Goal: Register for event/course

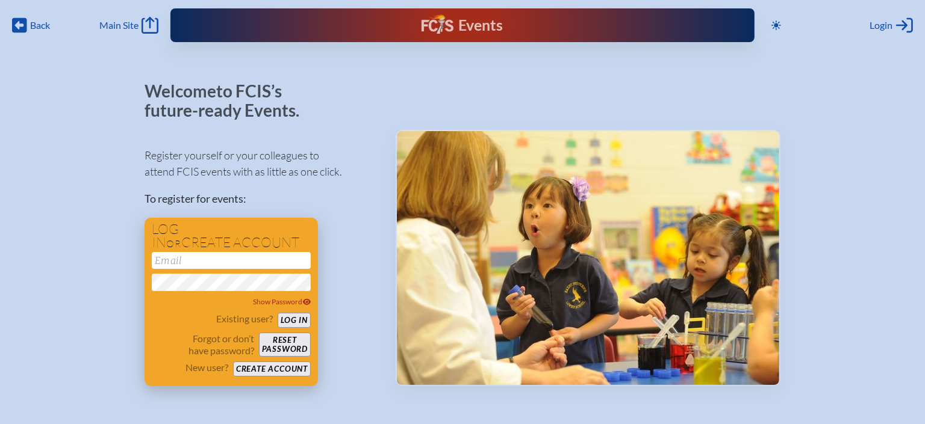
type input "[EMAIL_ADDRESS][DOMAIN_NAME]"
click at [294, 314] on button "Log in" at bounding box center [294, 320] width 33 height 15
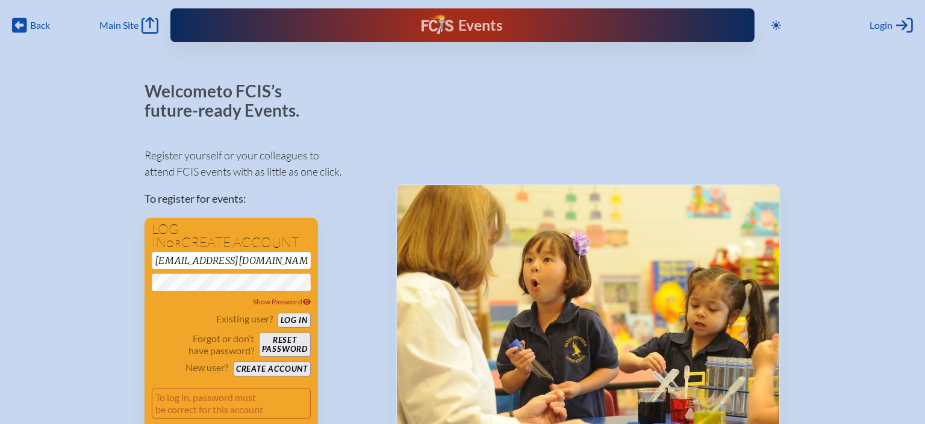
click at [352, 262] on div "Register yourself or your colleagues to attend FCIS events with as little as on…" at bounding box center [260, 289] width 232 height 304
click at [298, 319] on button "Log in" at bounding box center [294, 320] width 33 height 15
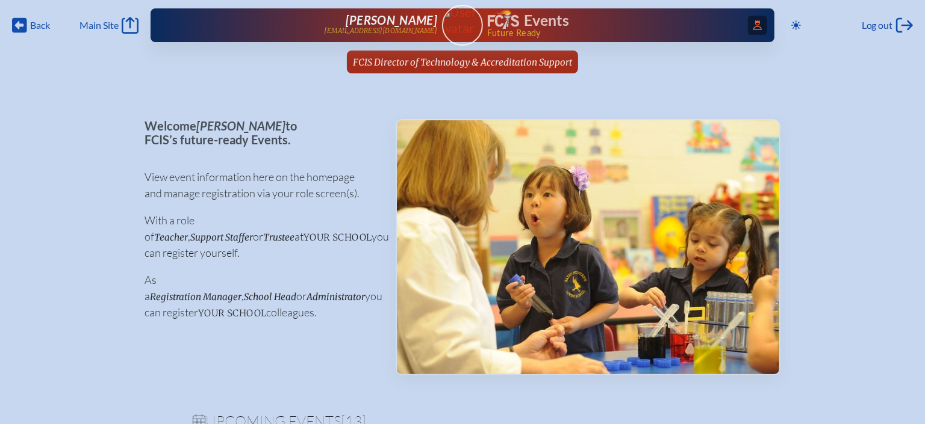
click at [755, 25] on icon at bounding box center [757, 25] width 8 height 10
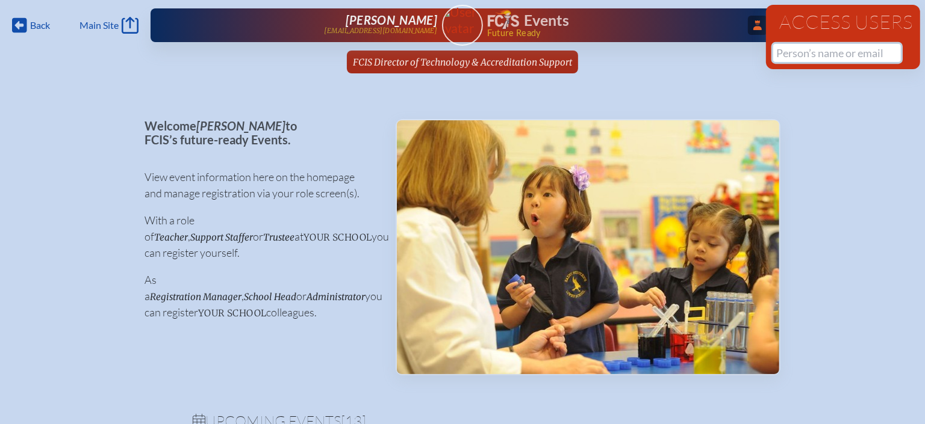
click at [801, 56] on input "text" at bounding box center [837, 53] width 128 height 18
paste input "Events2025!#"
type input "Events2025!#"
drag, startPoint x: 862, startPoint y: 52, endPoint x: 745, endPoint y: 43, distance: 117.7
click at [745, 43] on div "Back Back Main Site Main Site Toggle to Dark Mode Log out Log out ...Close Acce…" at bounding box center [462, 40] width 925 height 81
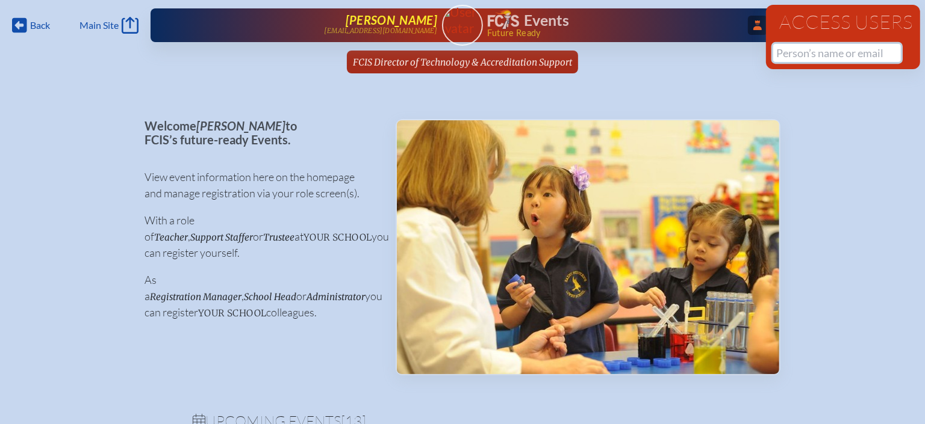
paste input "Angelika"
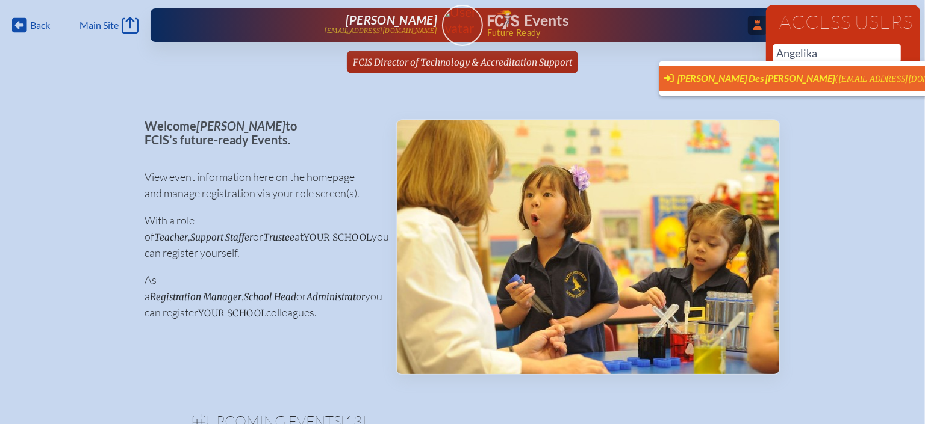
click at [694, 84] on span "Angelika Des Rosier (desroang@berkeleyprep.org)" at bounding box center [820, 78] width 312 height 13
type input "[EMAIL_ADDRESS][DOMAIN_NAME]"
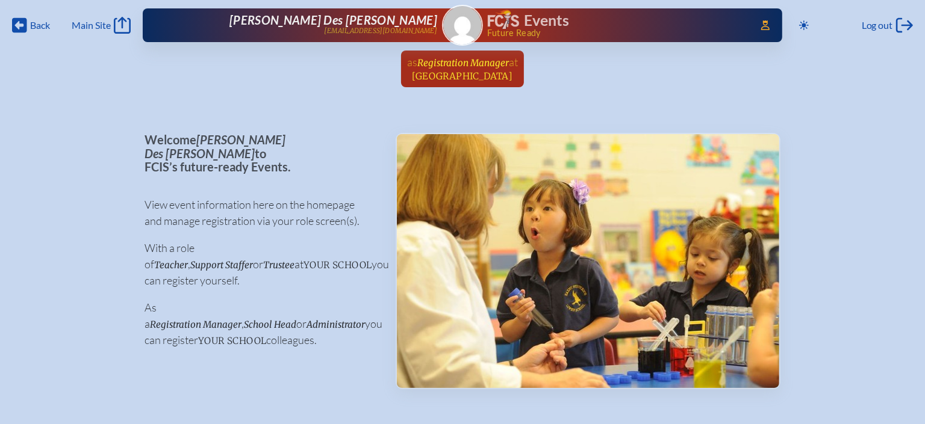
click at [479, 66] on span "Registration Manager" at bounding box center [463, 62] width 92 height 11
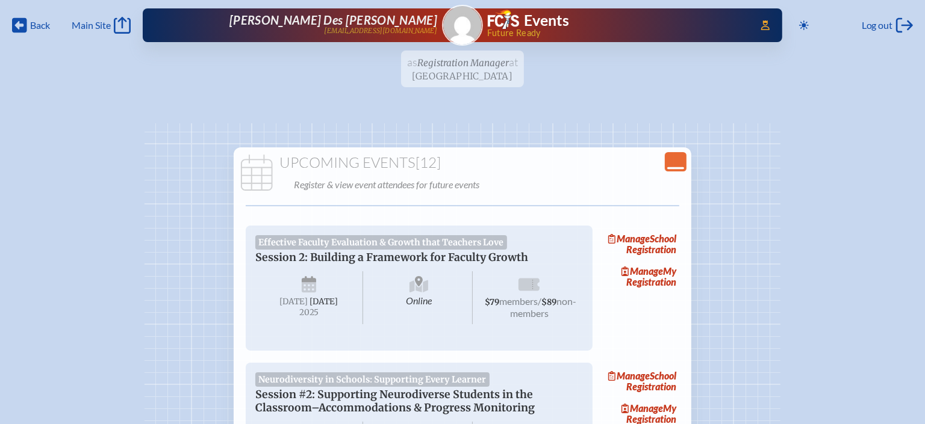
click at [675, 165] on icon "Close Console" at bounding box center [675, 162] width 17 height 17
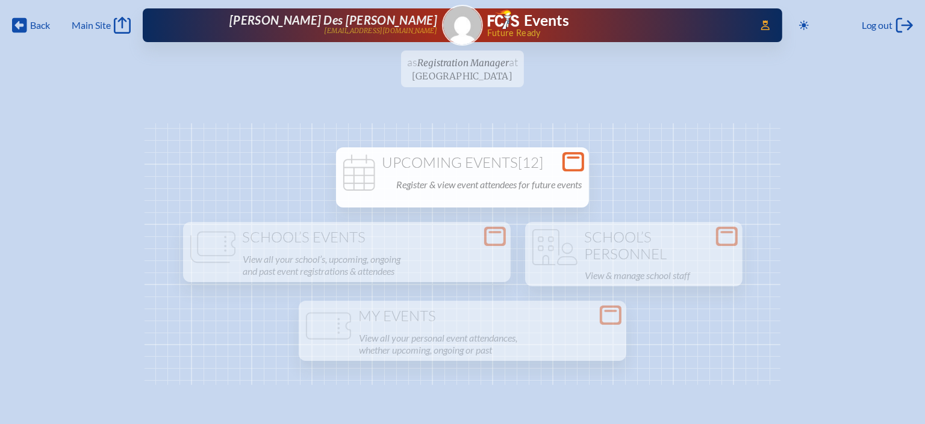
click at [519, 170] on span "[12]" at bounding box center [530, 163] width 25 height 18
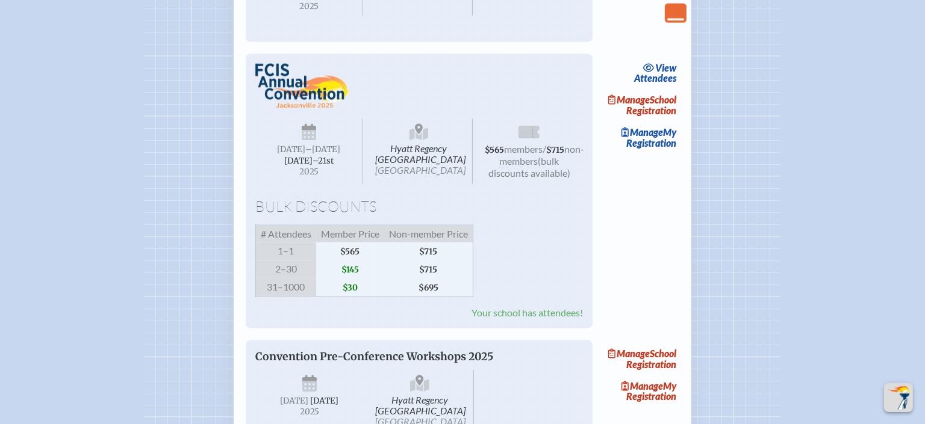
scroll to position [1355, 0]
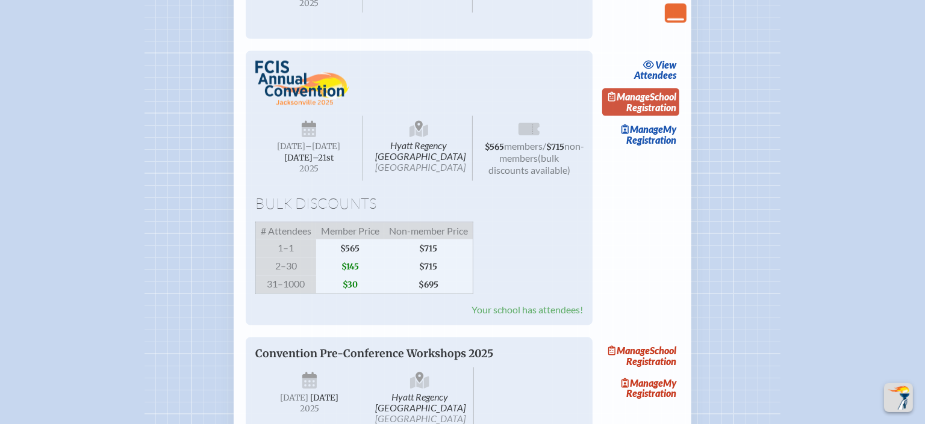
click at [645, 116] on link "Manage School Registration" at bounding box center [640, 102] width 77 height 28
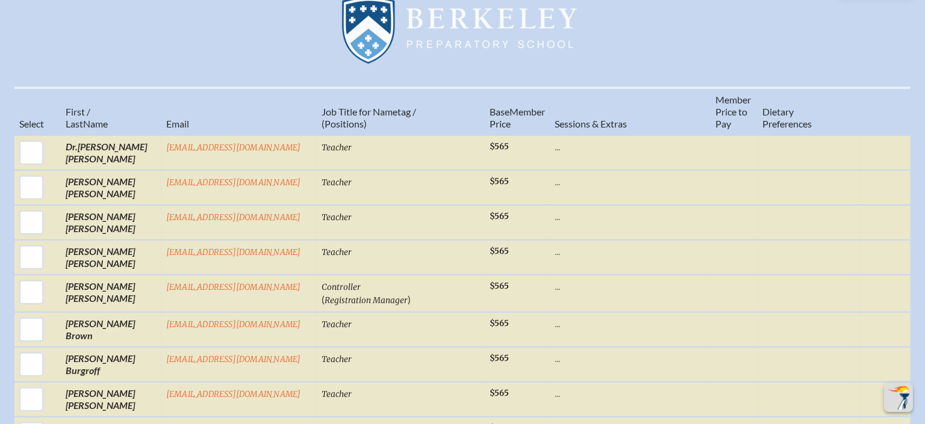
scroll to position [1439, 0]
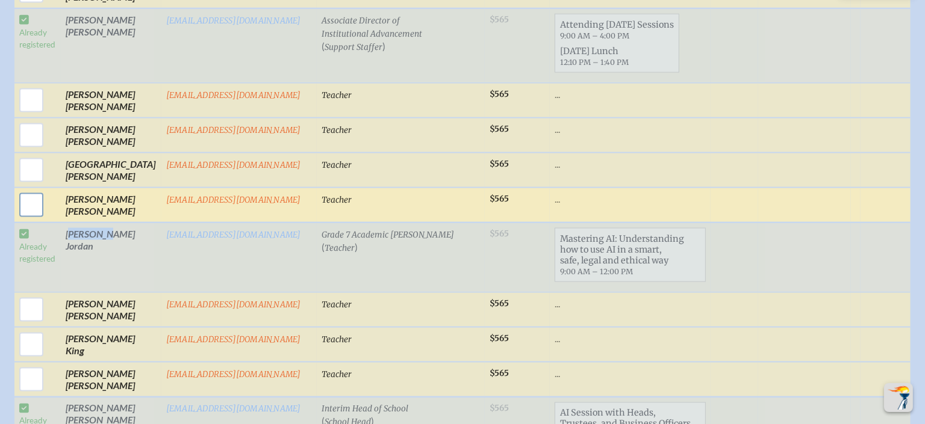
click at [36, 190] on input "checkbox" at bounding box center [31, 205] width 30 height 30
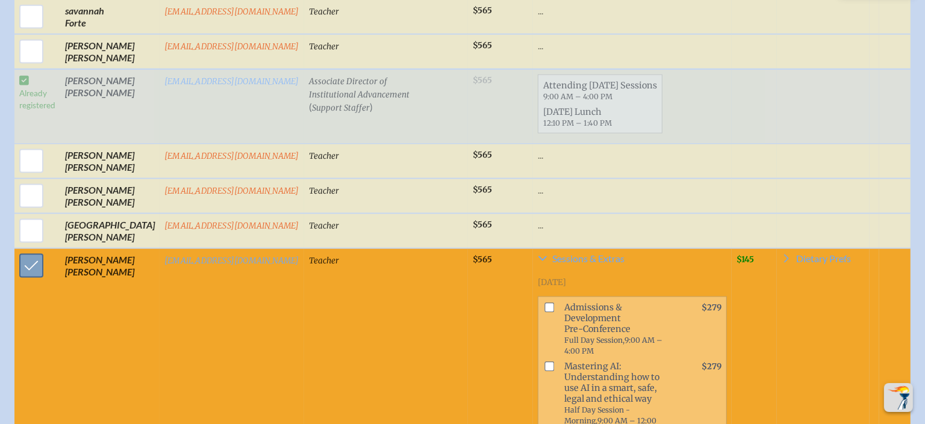
scroll to position [1339, 0]
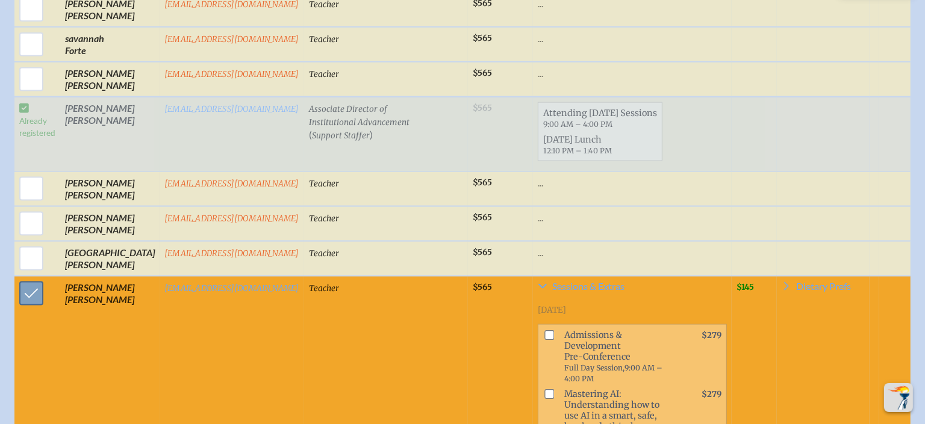
click at [29, 286] on input "checkbox" at bounding box center [31, 294] width 30 height 30
checkbox input "false"
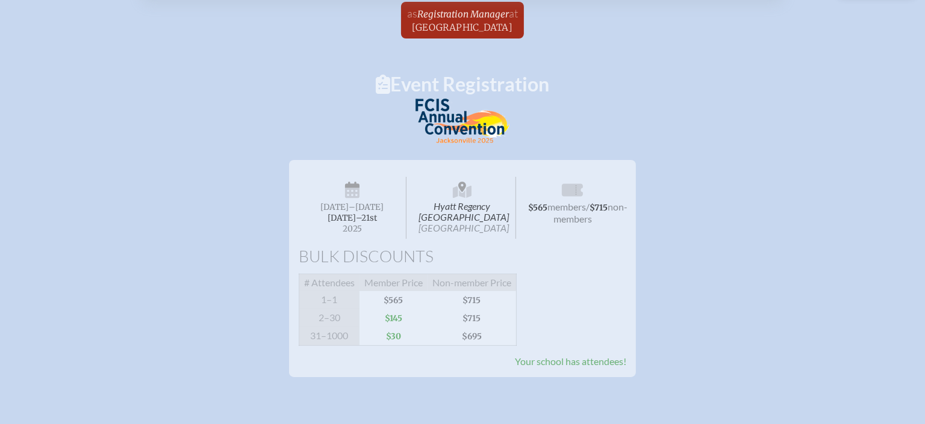
scroll to position [0, 0]
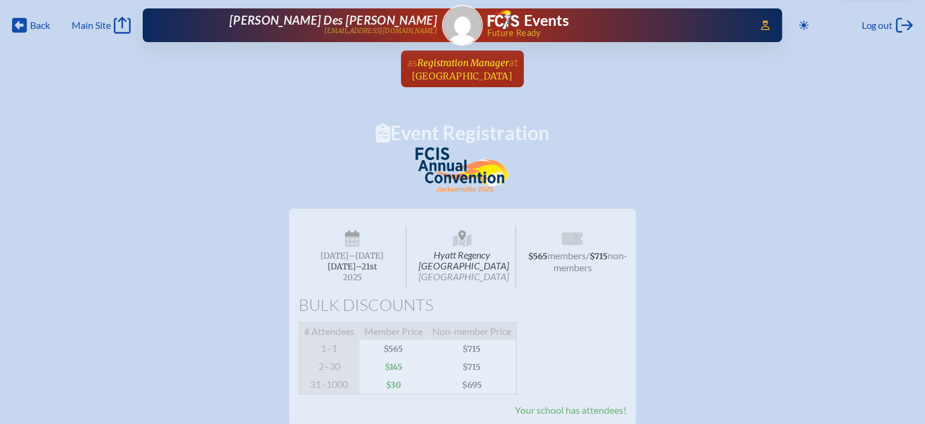
click at [485, 73] on span "[GEOGRAPHIC_DATA]" at bounding box center [462, 75] width 101 height 11
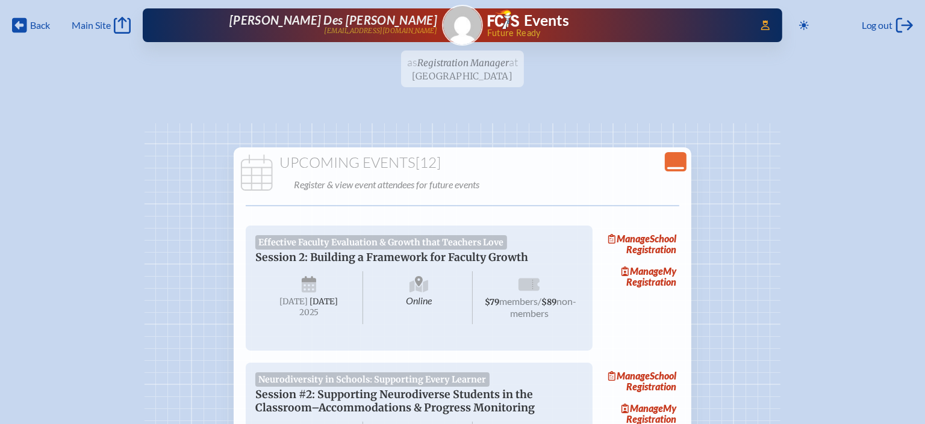
click at [679, 162] on icon "Close Console" at bounding box center [675, 162] width 17 height 17
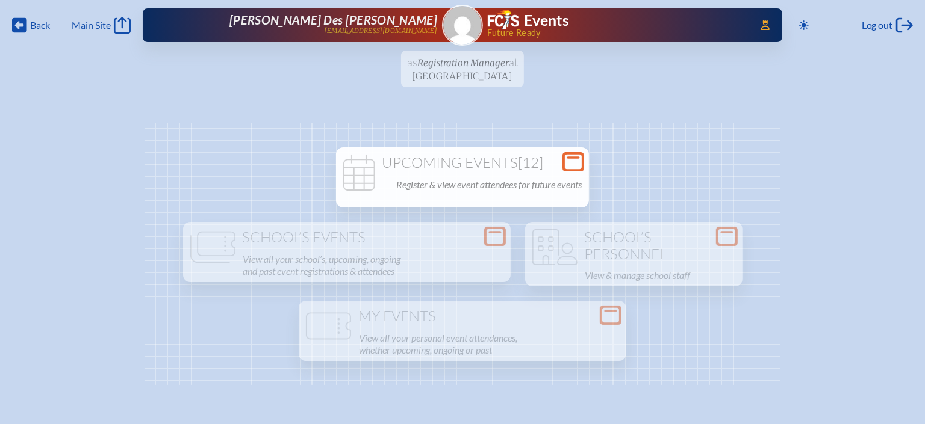
click at [579, 187] on p "Register & view event attendees for future events" at bounding box center [488, 184] width 185 height 17
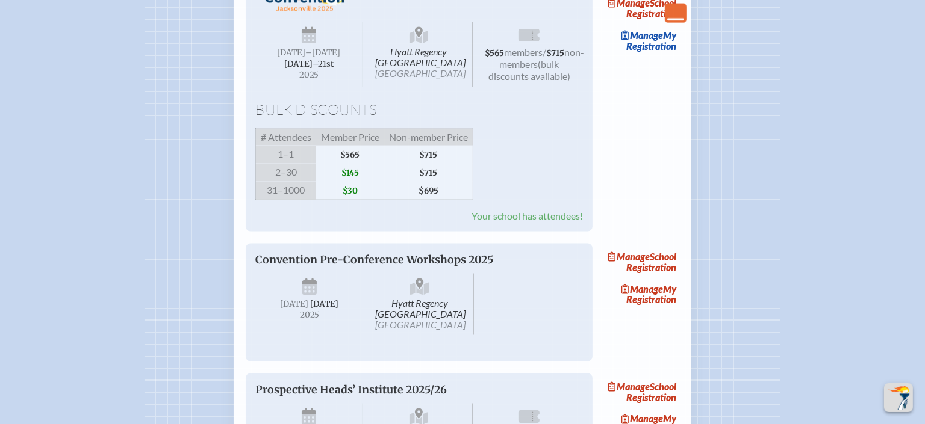
scroll to position [1449, 0]
click at [669, 54] on link "Manage My Registration" at bounding box center [640, 40] width 77 height 28
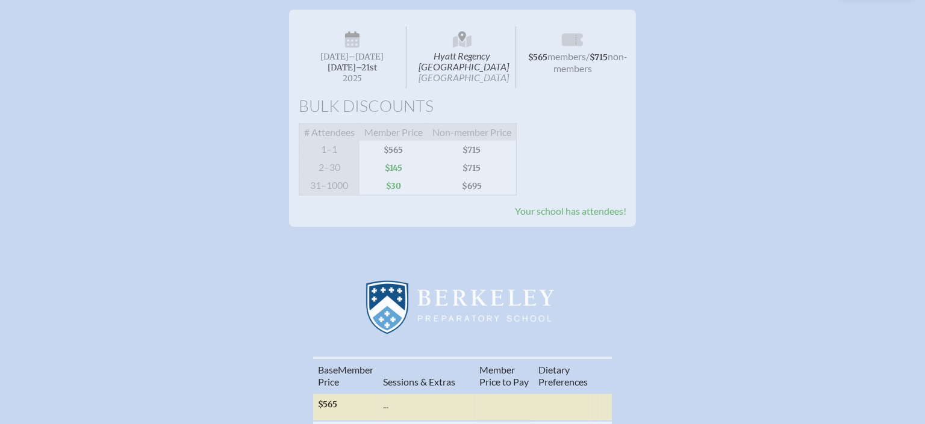
scroll to position [73, 0]
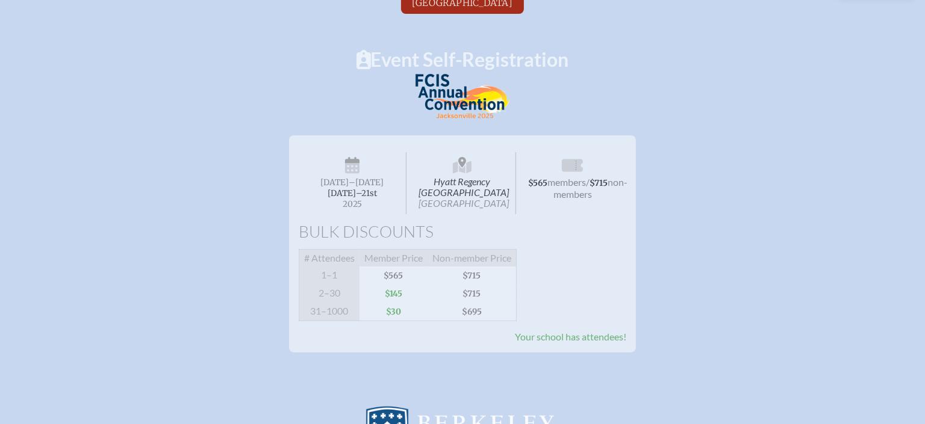
click at [588, 341] on span "Your school has attendees!" at bounding box center [570, 336] width 111 height 11
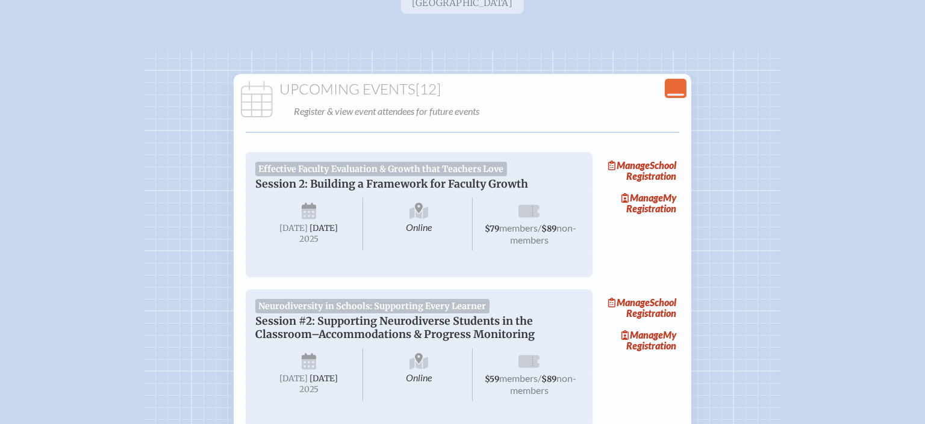
scroll to position [1449, 0]
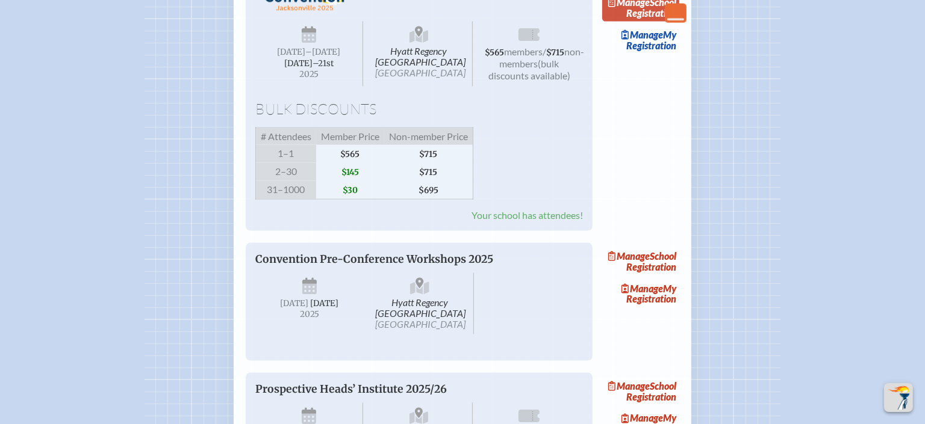
click at [666, 22] on link "Manage School Registration" at bounding box center [640, 8] width 77 height 28
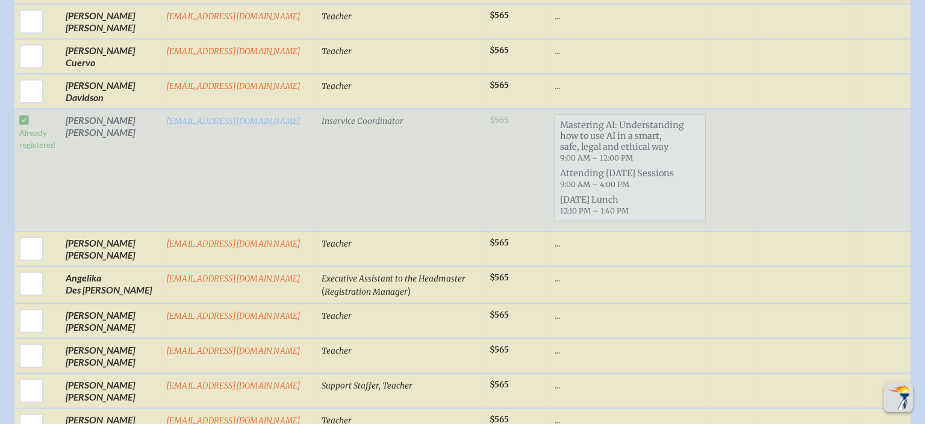
scroll to position [984, 0]
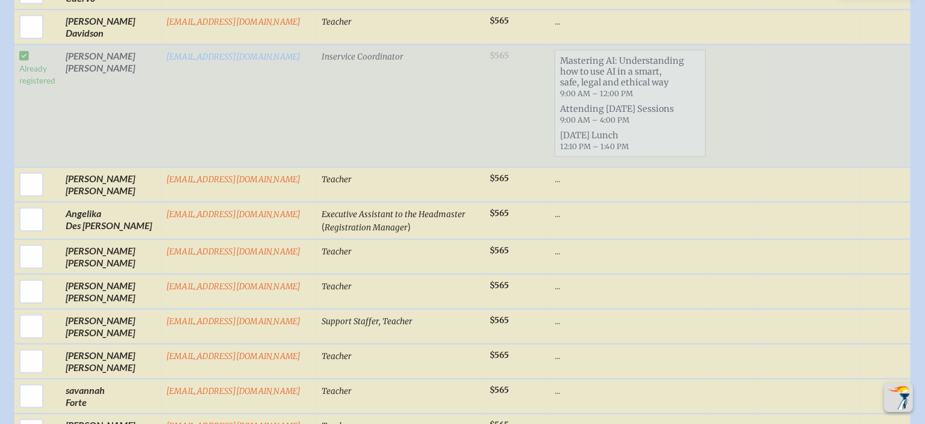
click at [589, 152] on td "Mastering AI: Understanding how to use AI in a smart, safe, legal and ethical w…" at bounding box center [630, 106] width 160 height 123
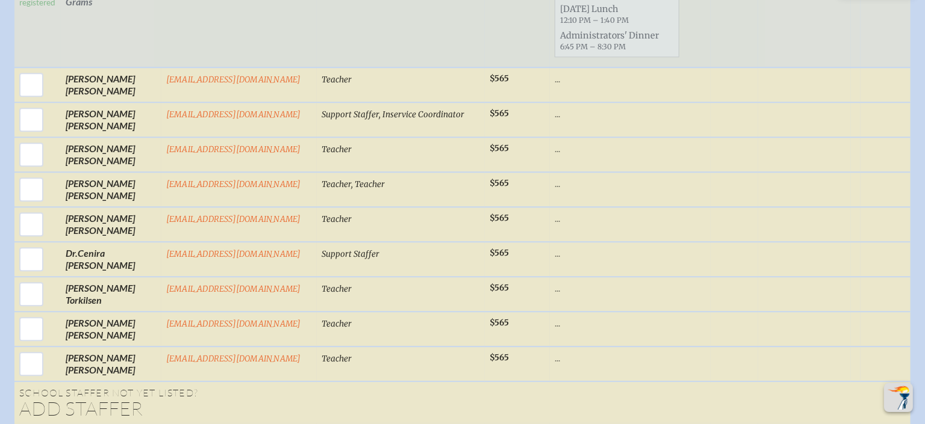
scroll to position [2827, 0]
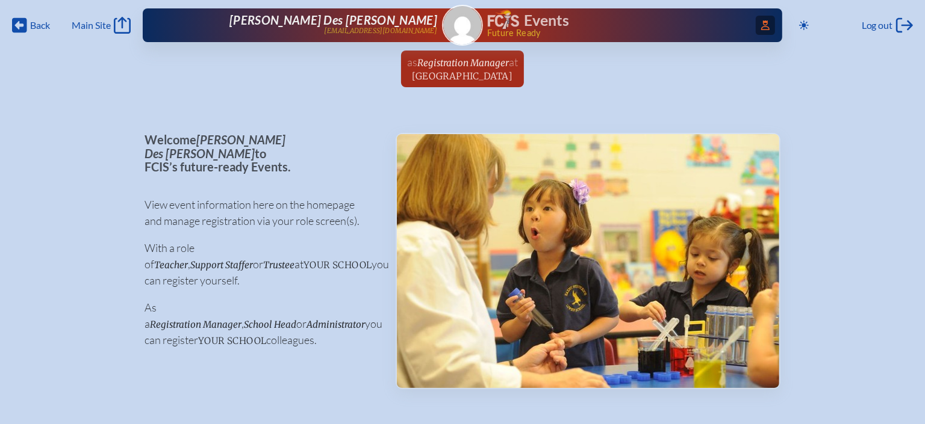
click at [761, 20] on icon "Access Users..." at bounding box center [765, 25] width 8 height 10
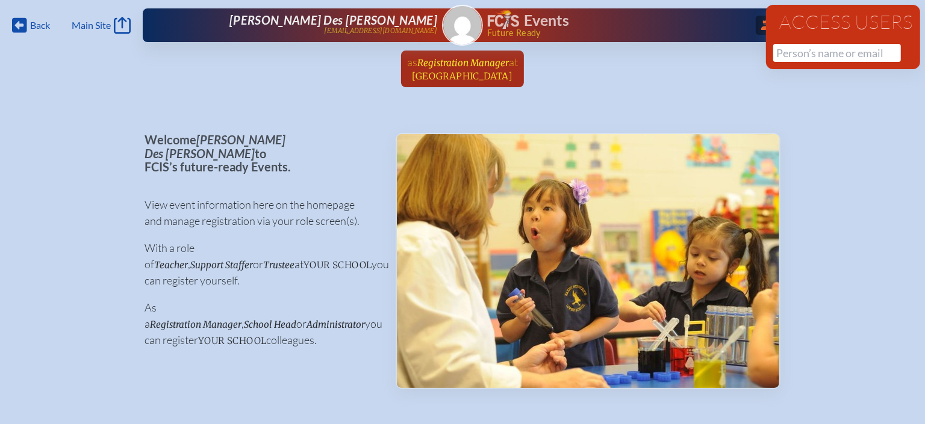
click at [447, 60] on span "Registration Manager" at bounding box center [463, 62] width 92 height 11
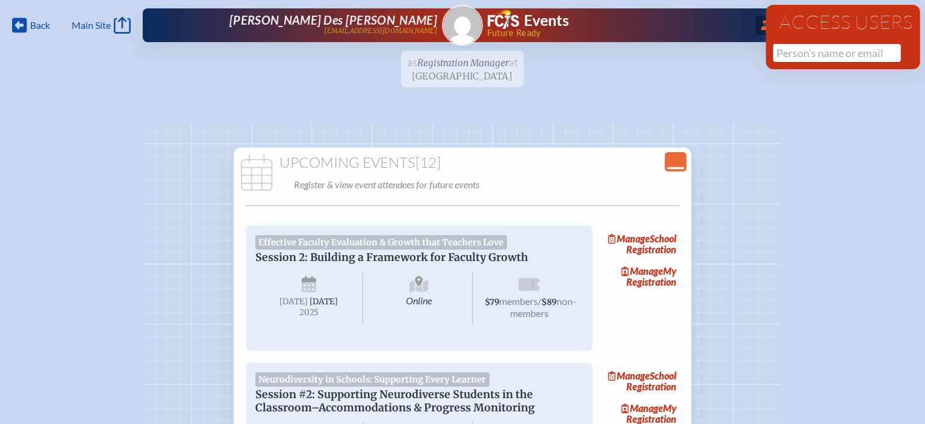
click at [675, 164] on icon "Close Console" at bounding box center [675, 162] width 17 height 17
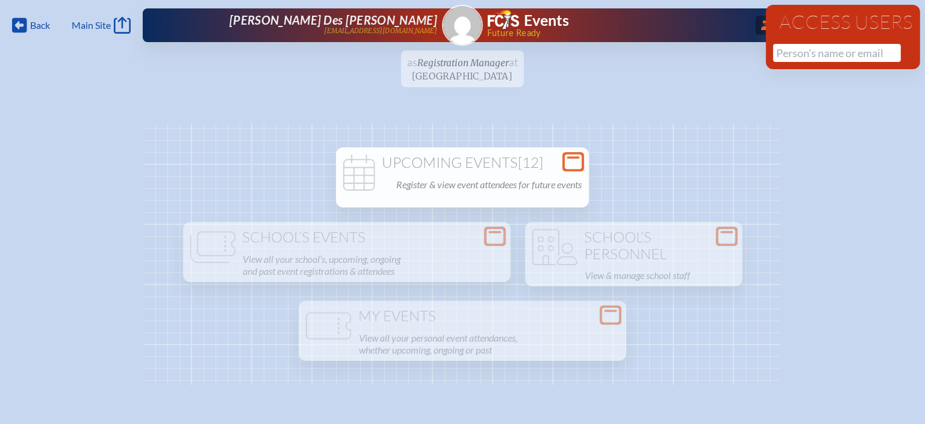
click at [511, 171] on div "Upcoming Events [12] Register & view event attendees for future events" at bounding box center [462, 174] width 248 height 39
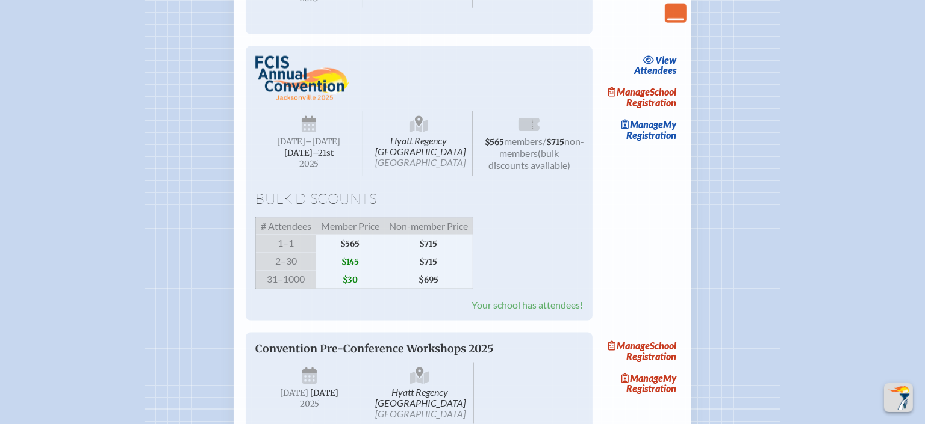
scroll to position [1430, 0]
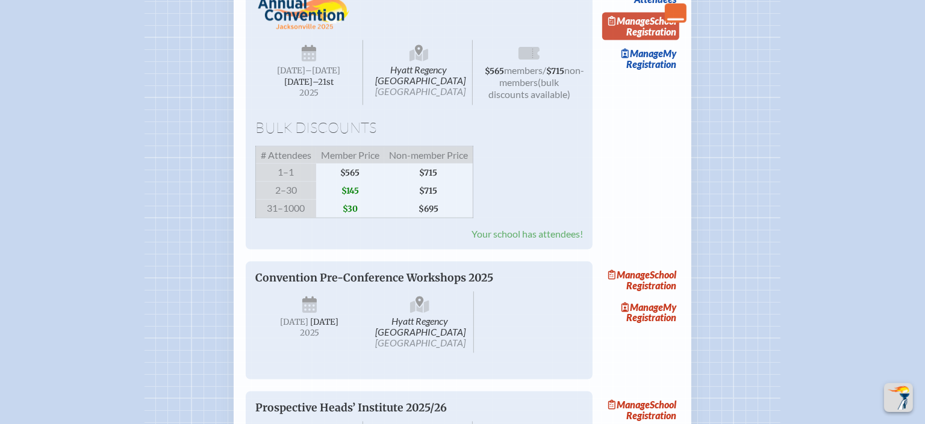
click at [671, 40] on link "Manage School Registration" at bounding box center [640, 27] width 77 height 28
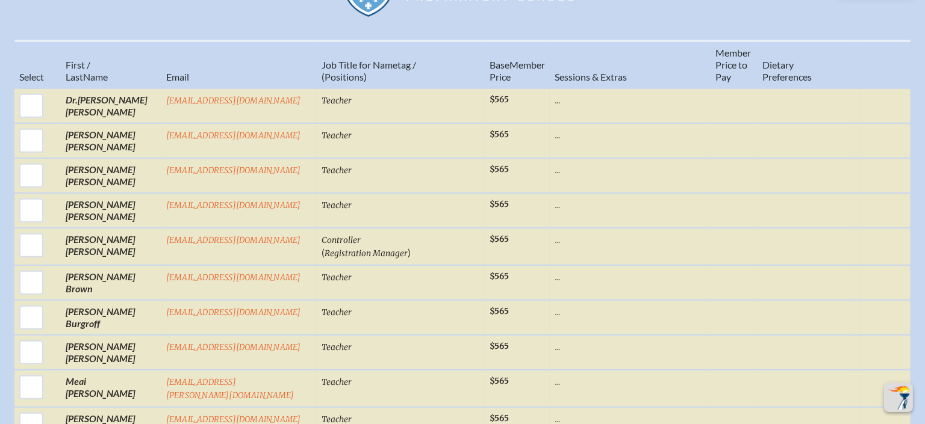
scroll to position [1439, 0]
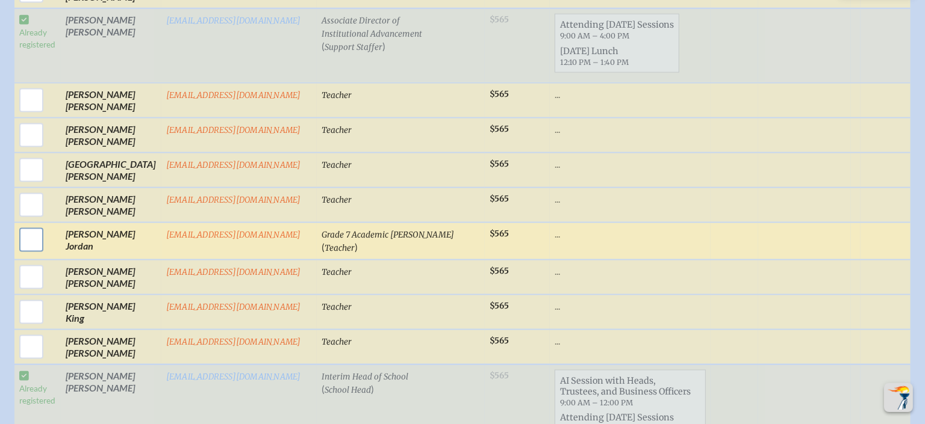
click at [29, 225] on input "checkbox" at bounding box center [31, 240] width 30 height 30
checkbox input "true"
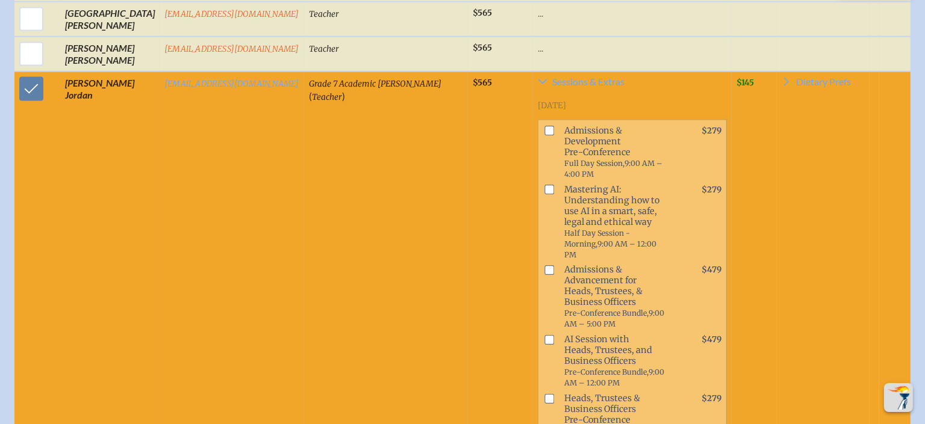
scroll to position [1597, 0]
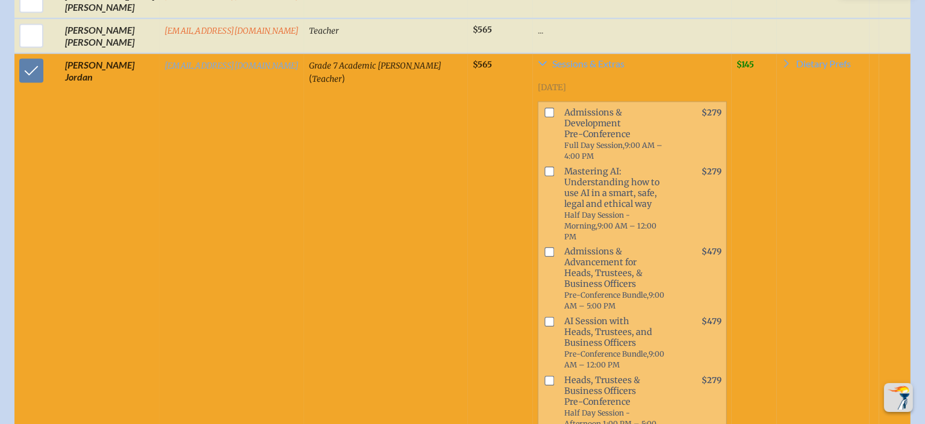
click at [544, 167] on input "checkbox" at bounding box center [549, 172] width 10 height 10
checkbox input "true"
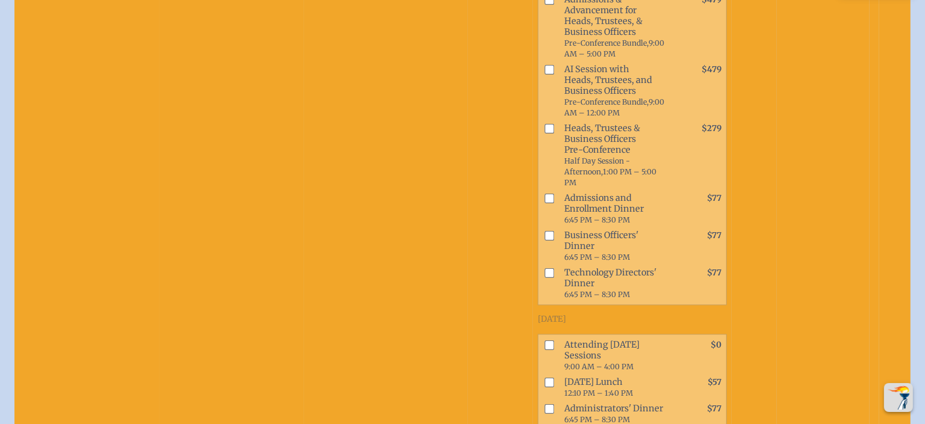
scroll to position [1926, 0]
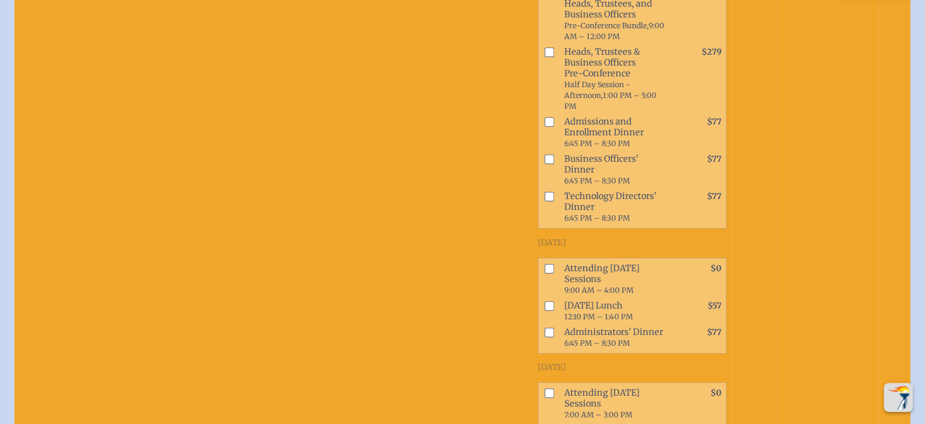
click at [544, 264] on input "checkbox" at bounding box center [549, 269] width 10 height 10
checkbox input "true"
click at [544, 301] on input "checkbox" at bounding box center [549, 306] width 10 height 10
checkbox input "true"
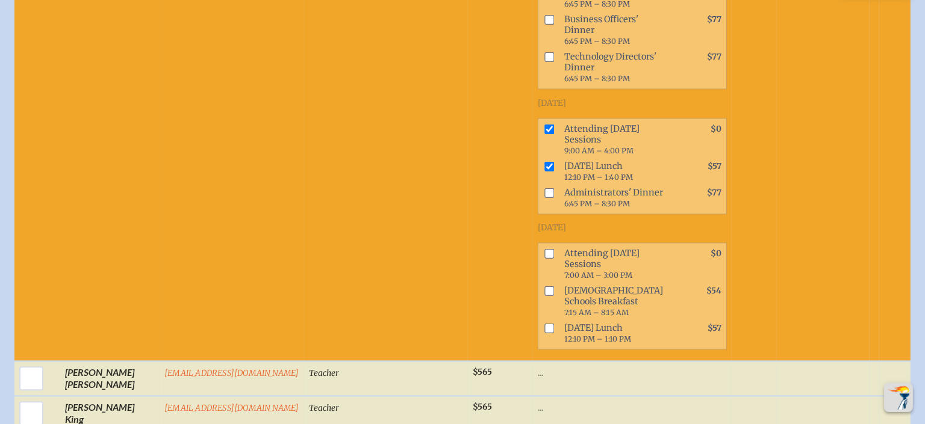
scroll to position [2067, 0]
click at [544, 248] on input "checkbox" at bounding box center [549, 253] width 10 height 10
checkbox input "true"
click at [544, 323] on input "checkbox" at bounding box center [549, 328] width 10 height 10
checkbox input "true"
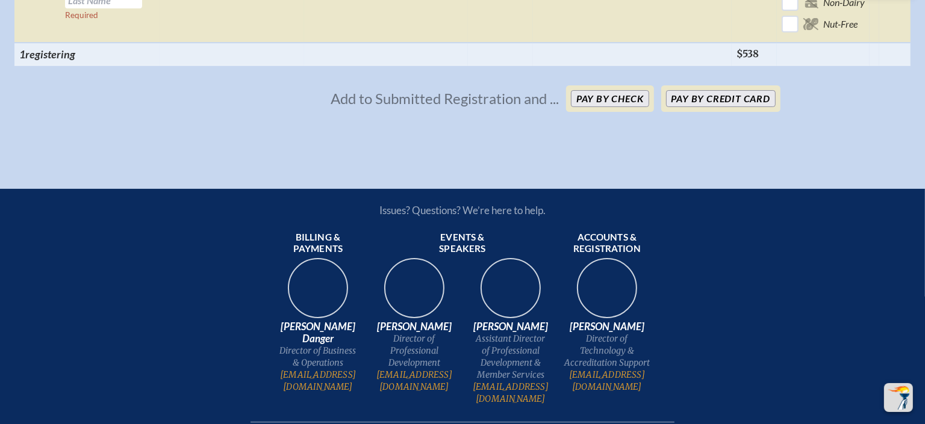
scroll to position [3625, 0]
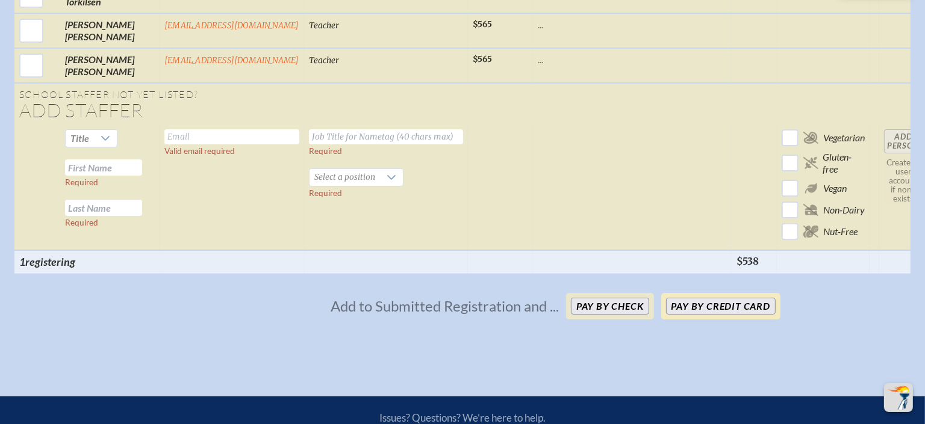
click at [683, 298] on button "Pay by Credit Card" at bounding box center [721, 306] width 110 height 17
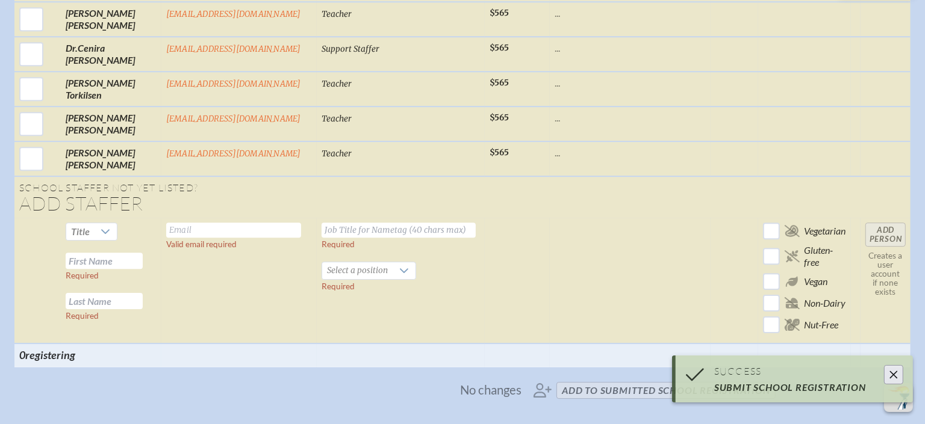
scroll to position [3059, 0]
